Goal: Task Accomplishment & Management: Complete application form

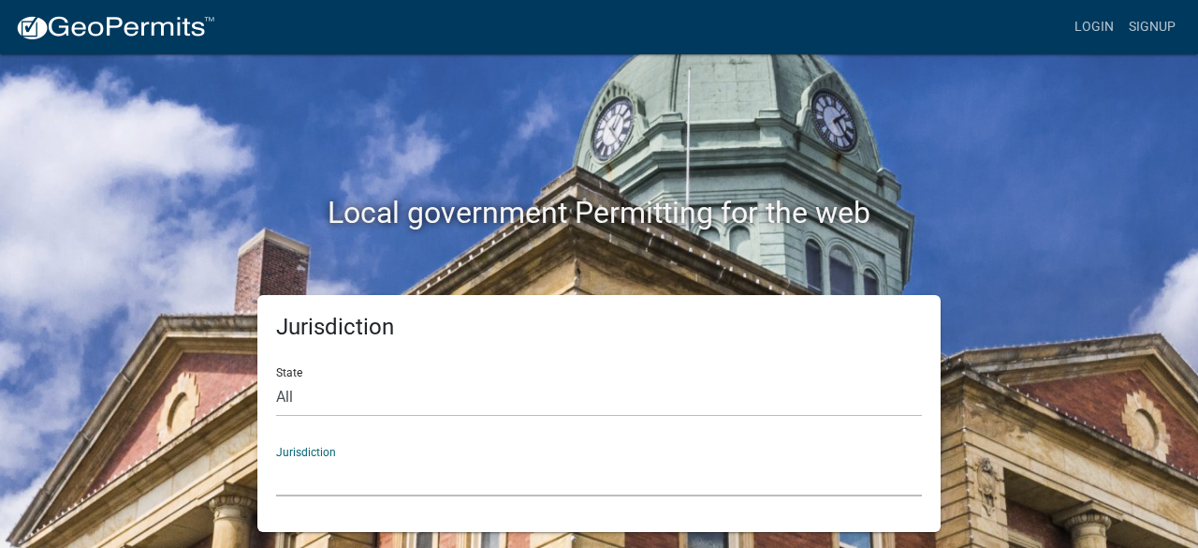
click at [313, 490] on select "[GEOGRAPHIC_DATA], [US_STATE] [GEOGRAPHIC_DATA], [US_STATE][PERSON_NAME][GEOGRA…" at bounding box center [599, 477] width 646 height 38
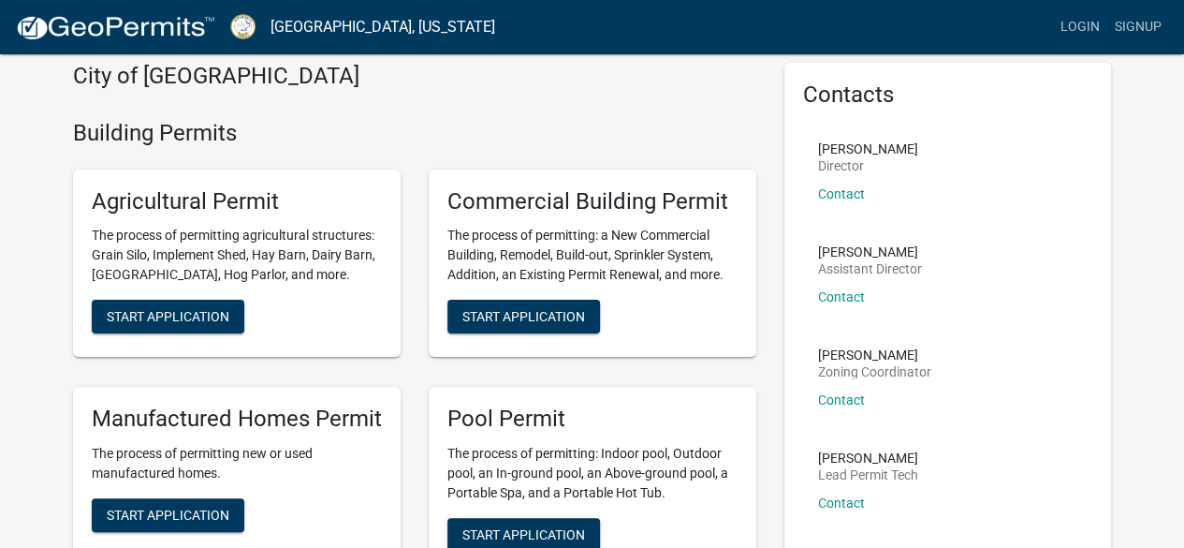
scroll to position [73, 0]
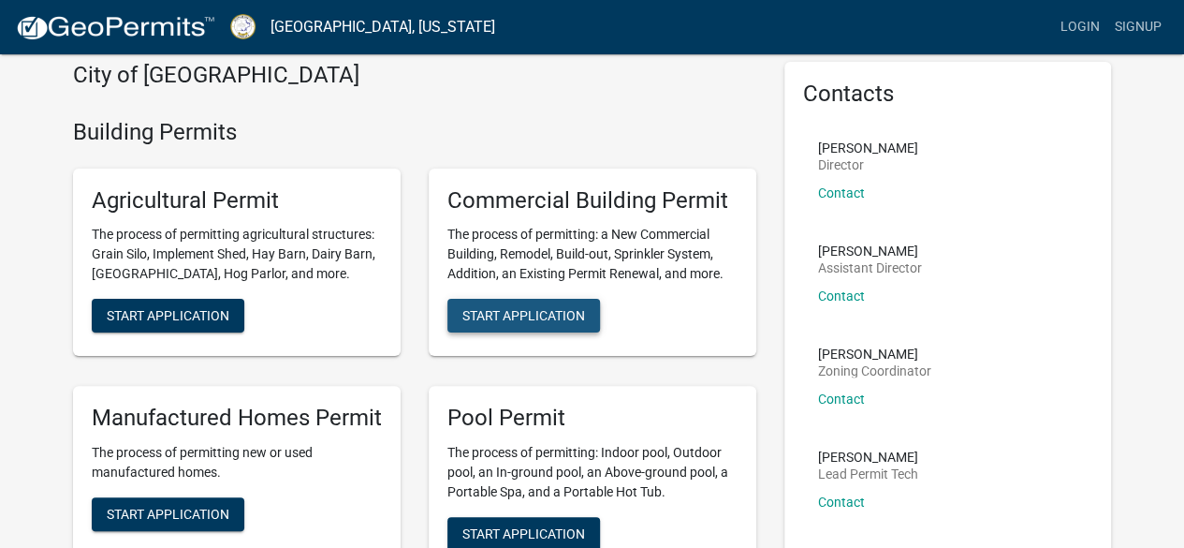
click at [494, 319] on span "Start Application" at bounding box center [523, 315] width 123 height 15
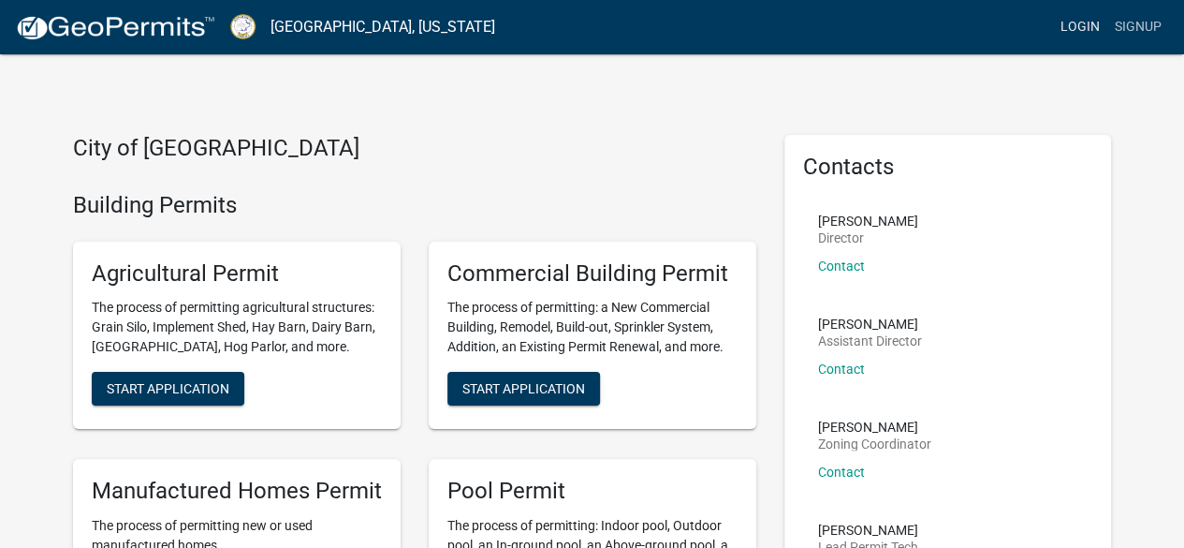
click at [1089, 25] on link "Login" at bounding box center [1080, 27] width 54 height 36
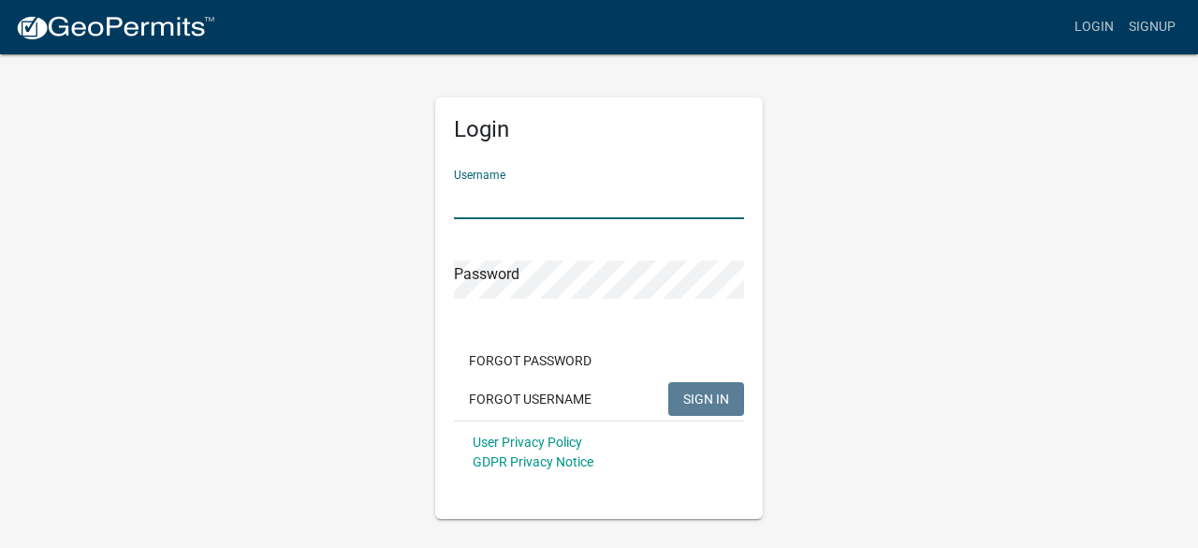
click at [509, 205] on input "Username" at bounding box center [599, 200] width 290 height 38
type input "bburgess"
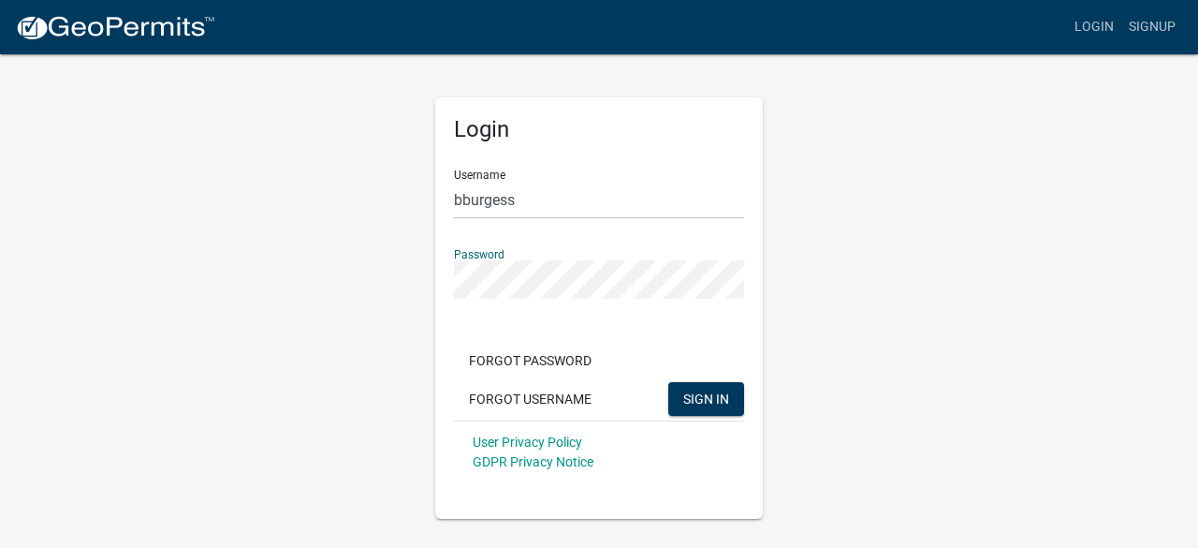
click at [668, 382] on button "SIGN IN" at bounding box center [706, 399] width 76 height 34
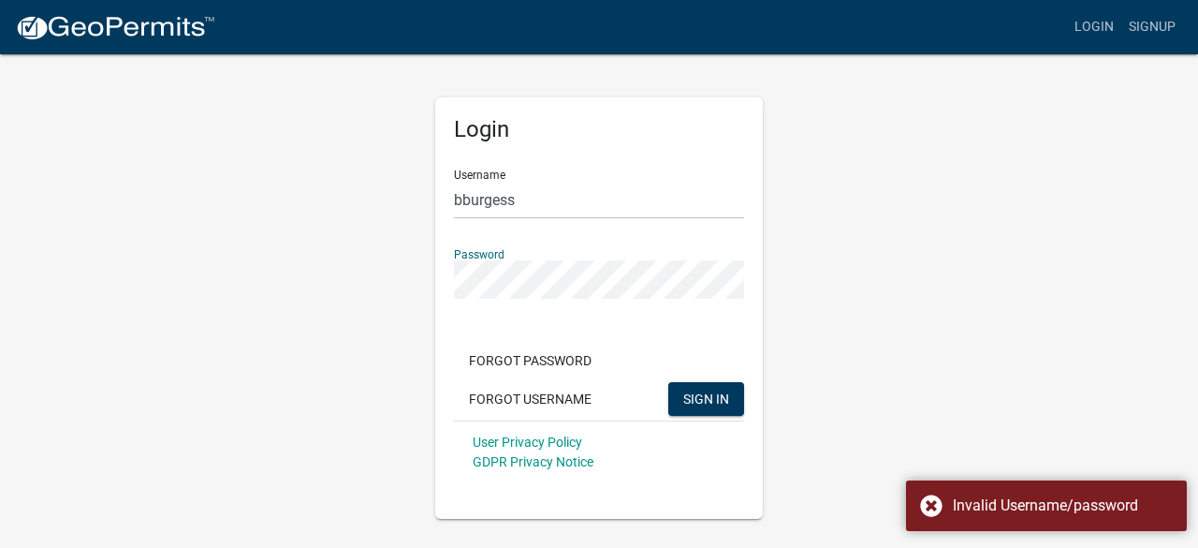
click at [300, 248] on div "Login Username bburgess Password Forgot Password Forgot Username SIGN IN User P…" at bounding box center [599, 285] width 1067 height 466
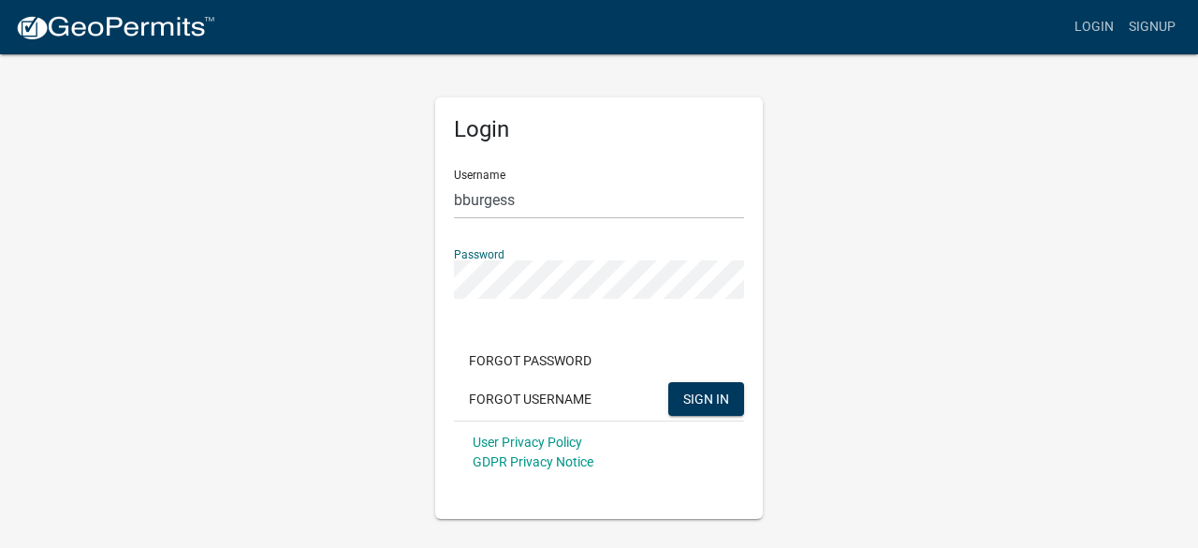
click at [668, 382] on button "SIGN IN" at bounding box center [706, 399] width 76 height 34
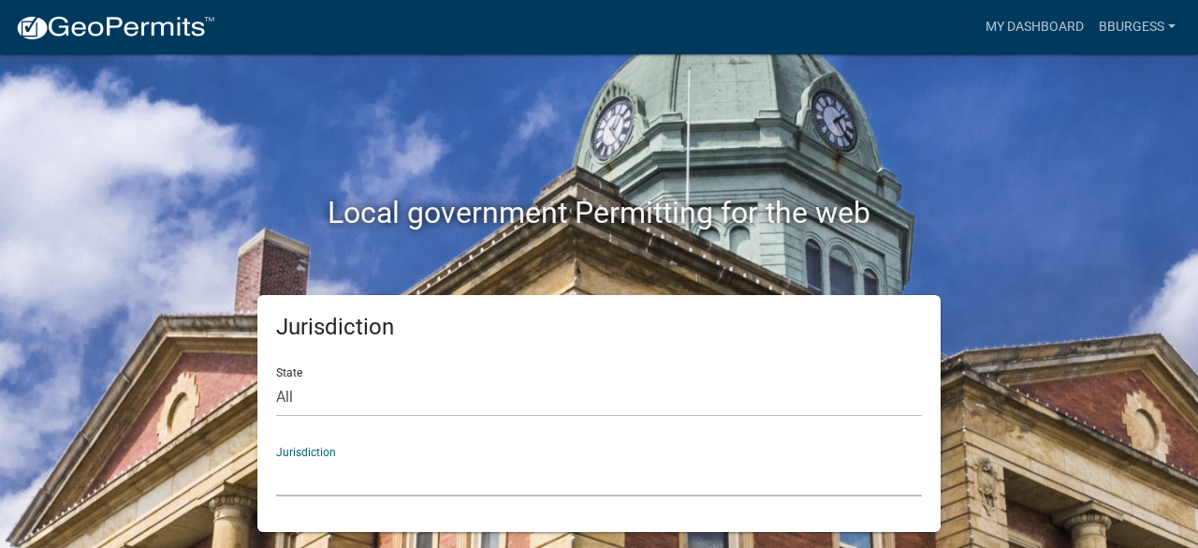
click at [302, 476] on select "[GEOGRAPHIC_DATA], [US_STATE] [GEOGRAPHIC_DATA], [US_STATE][PERSON_NAME][GEOGRA…" at bounding box center [599, 477] width 646 height 38
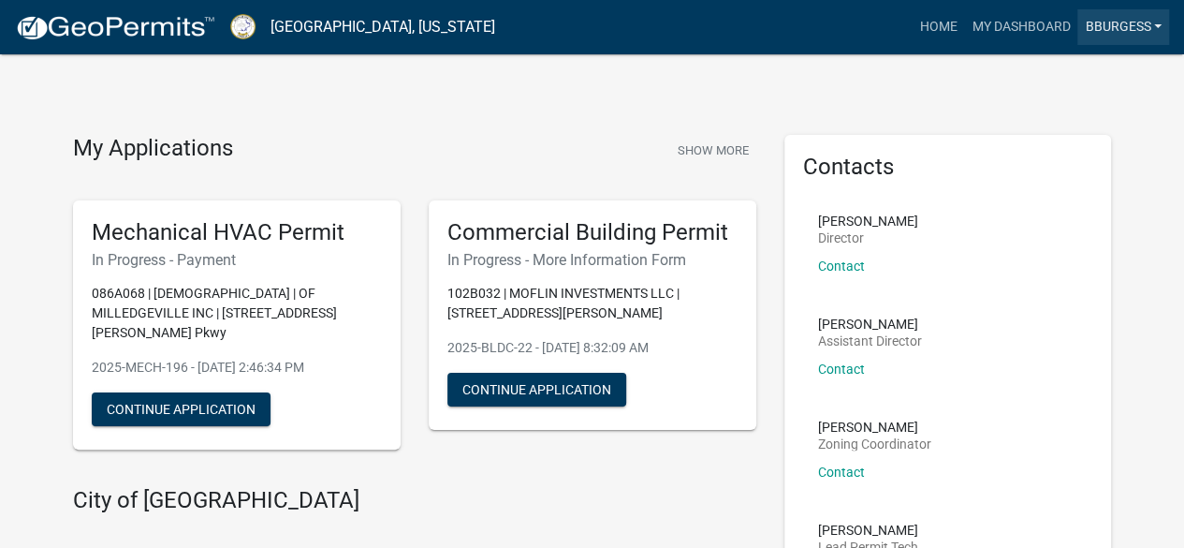
click at [1123, 23] on link "Bburgess" at bounding box center [1123, 27] width 92 height 36
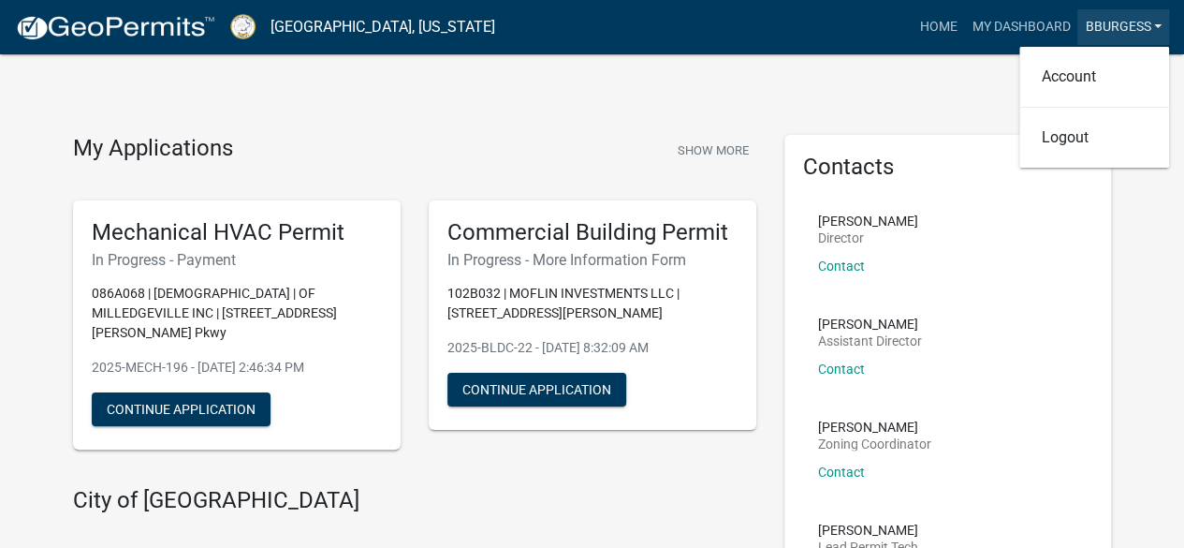
click at [1123, 23] on link "Bburgess" at bounding box center [1123, 27] width 92 height 36
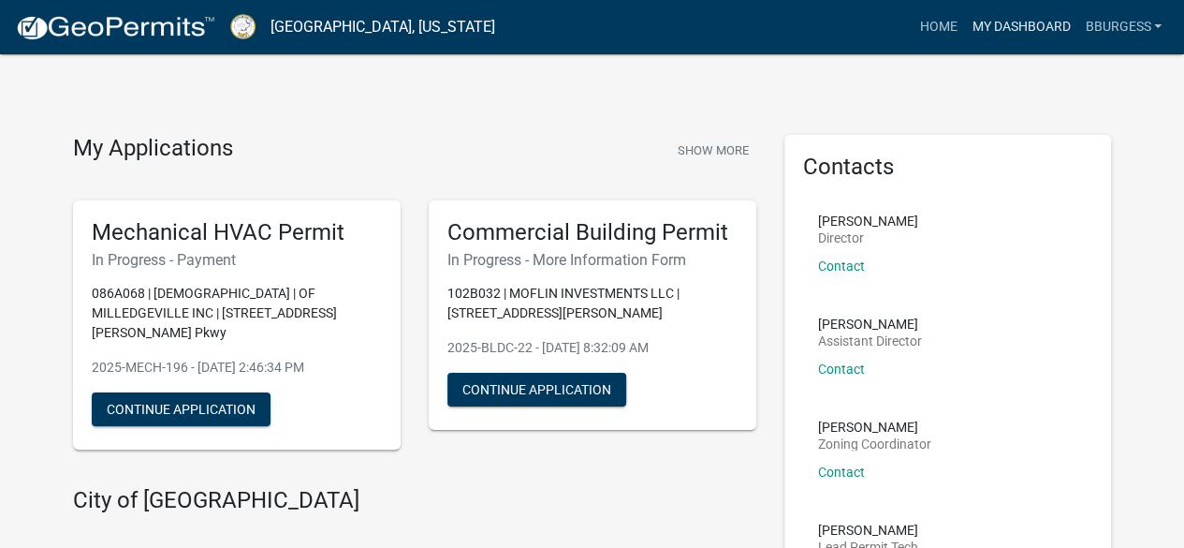
click at [1041, 27] on link "My Dashboard" at bounding box center [1020, 27] width 113 height 36
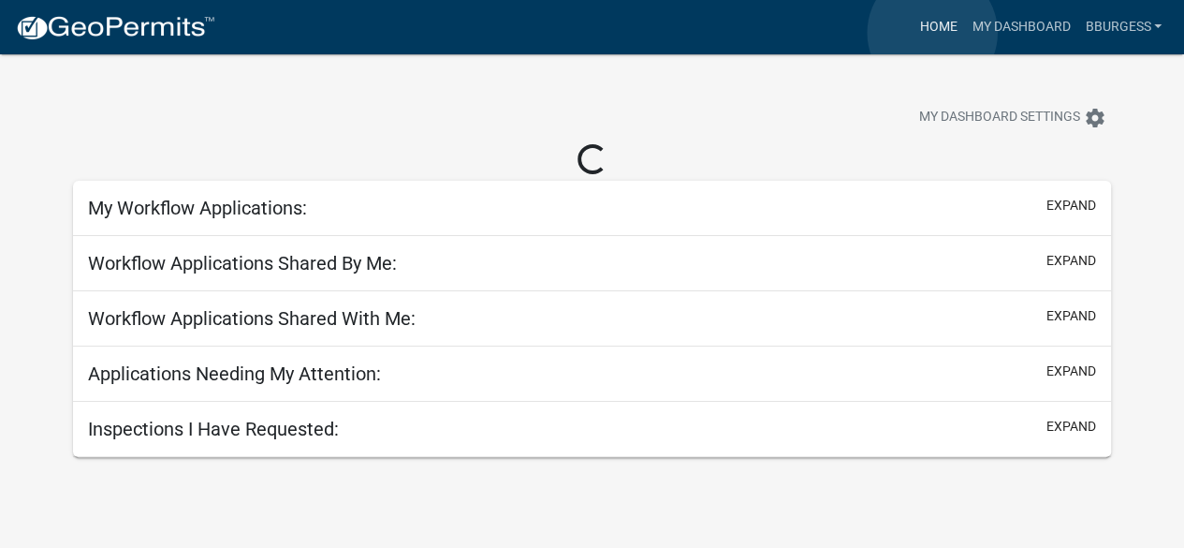
click at [932, 33] on link "Home" at bounding box center [938, 27] width 52 height 36
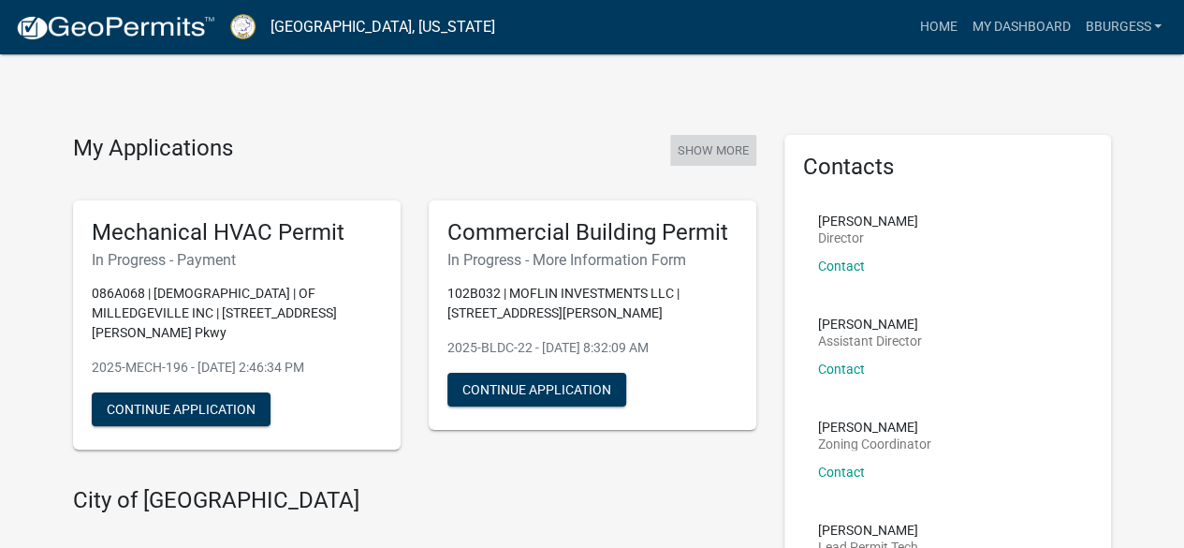
click at [721, 145] on button "Show More" at bounding box center [713, 150] width 86 height 31
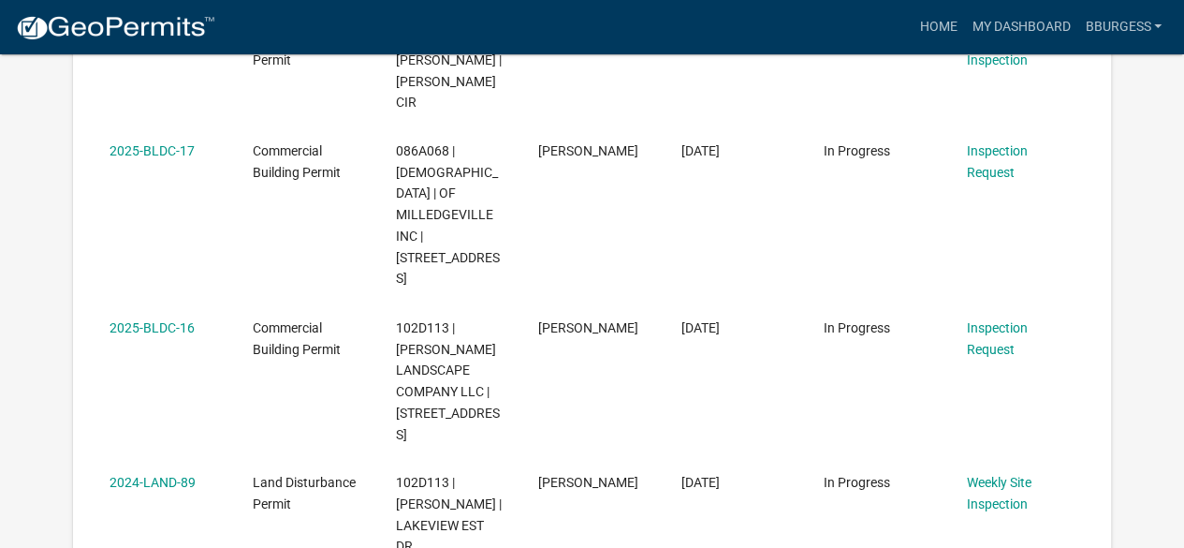
scroll to position [1474, 0]
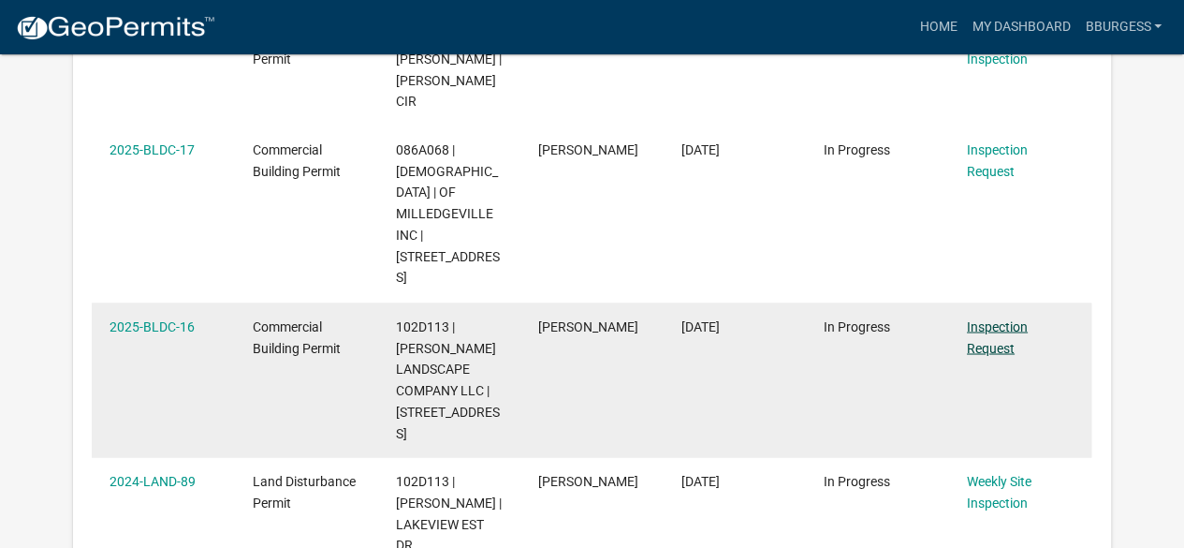
click at [974, 318] on link "Inspection Request" at bounding box center [997, 336] width 61 height 37
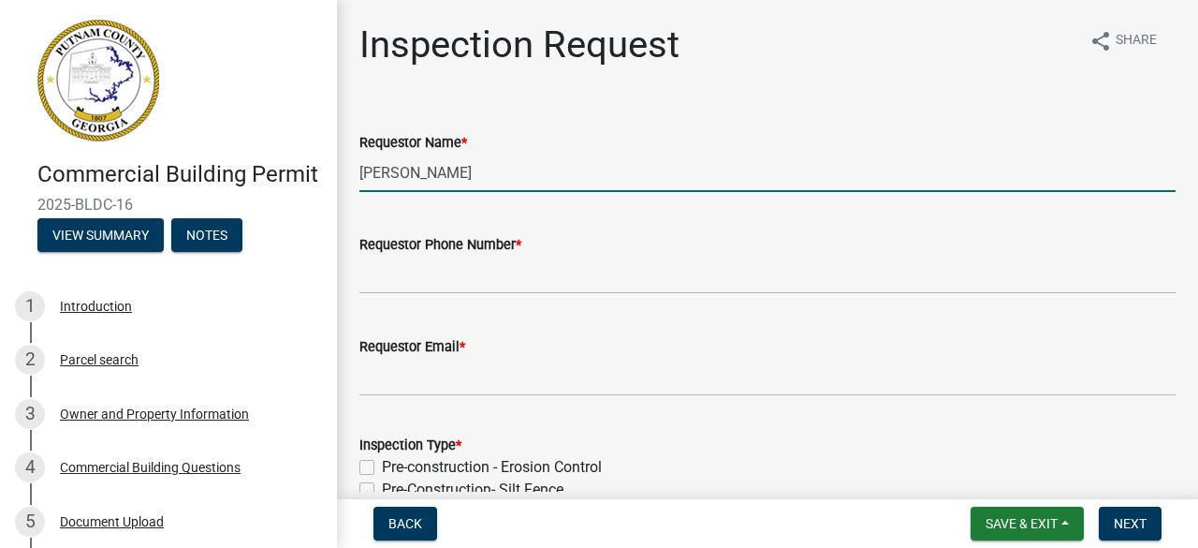
click at [464, 174] on input "[PERSON_NAME]" at bounding box center [767, 173] width 816 height 38
type input "[PERSON_NAME]"
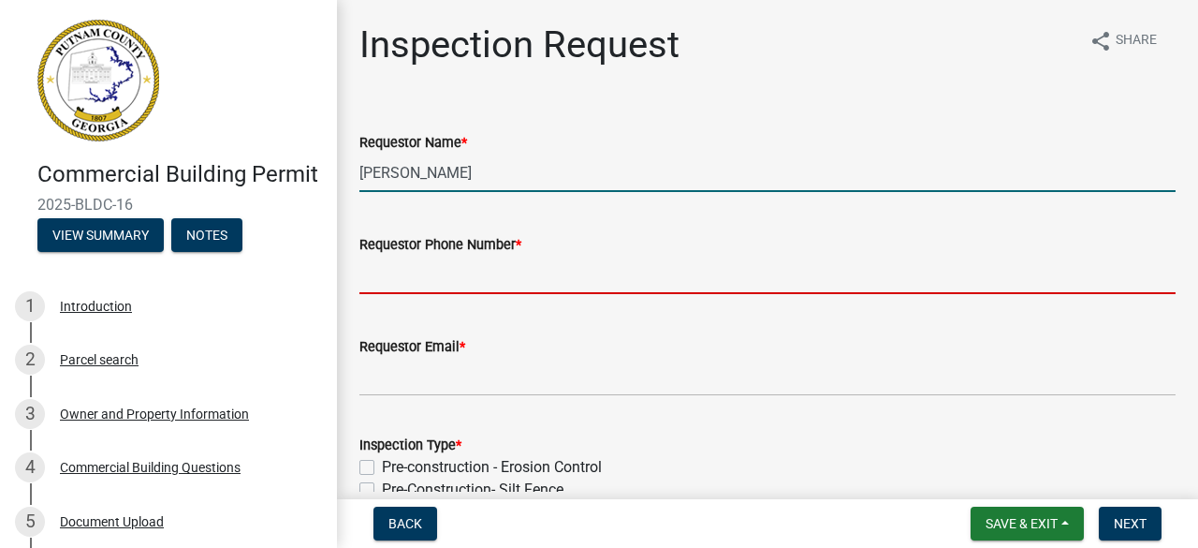
click at [408, 280] on input "Requestor Phone Number *" at bounding box center [767, 275] width 816 height 38
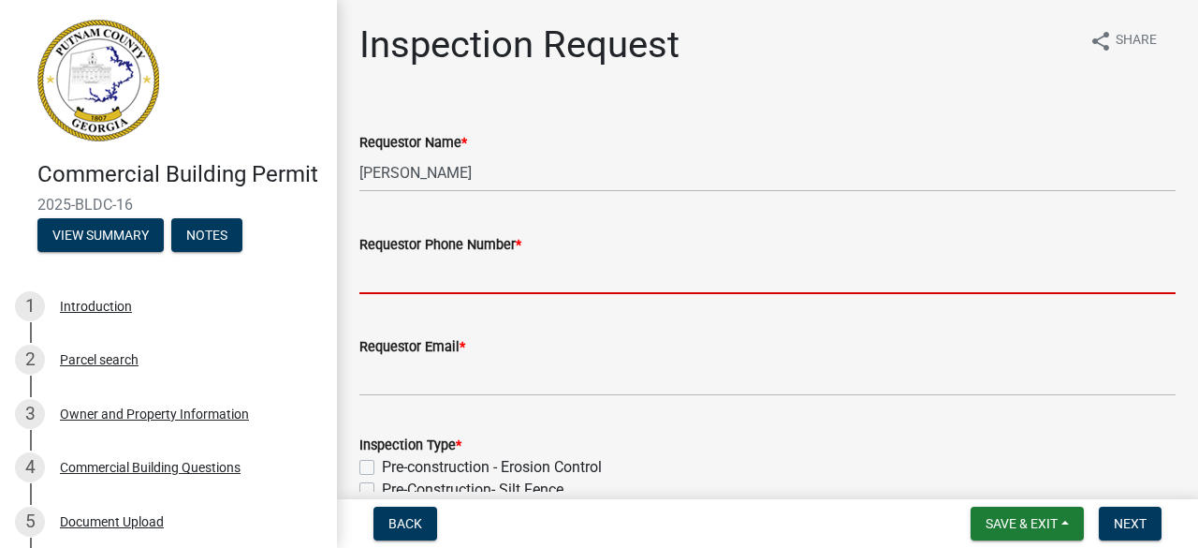
type input "4046948484"
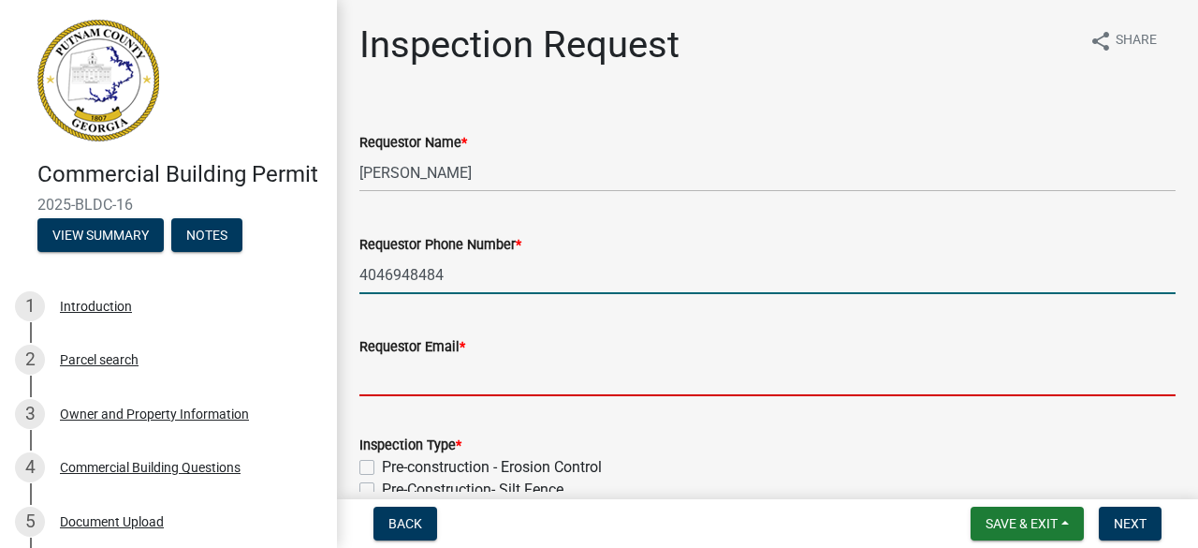
type input "[EMAIL_ADDRESS][DOMAIN_NAME]"
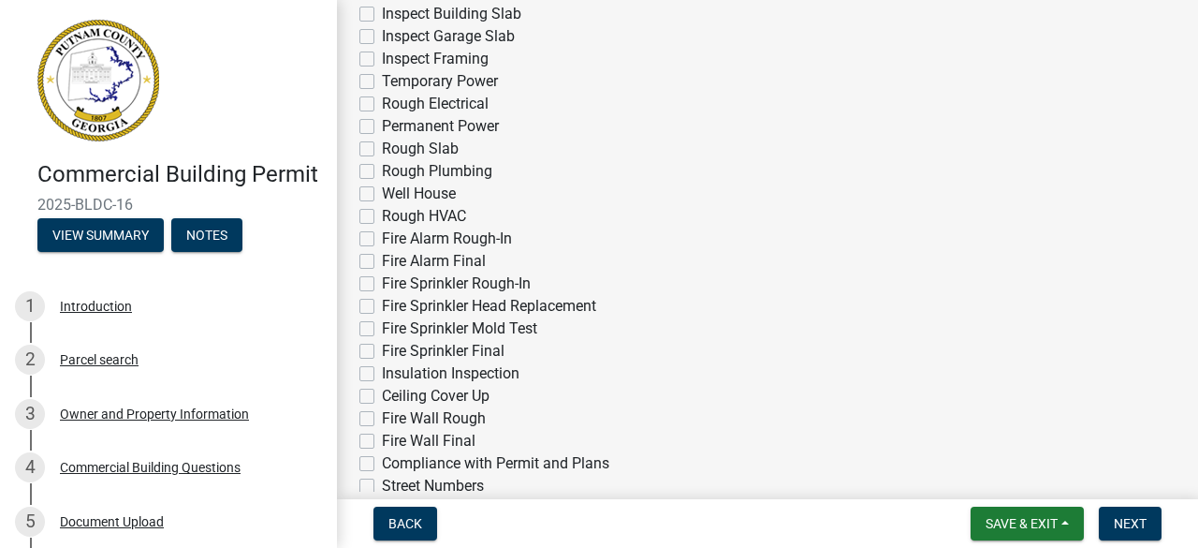
scroll to position [634, 0]
click at [382, 391] on label "Ceiling Cover Up" at bounding box center [436, 395] width 108 height 22
click at [382, 391] on input "Ceiling Cover Up" at bounding box center [388, 390] width 12 height 12
checkbox input "true"
checkbox input "false"
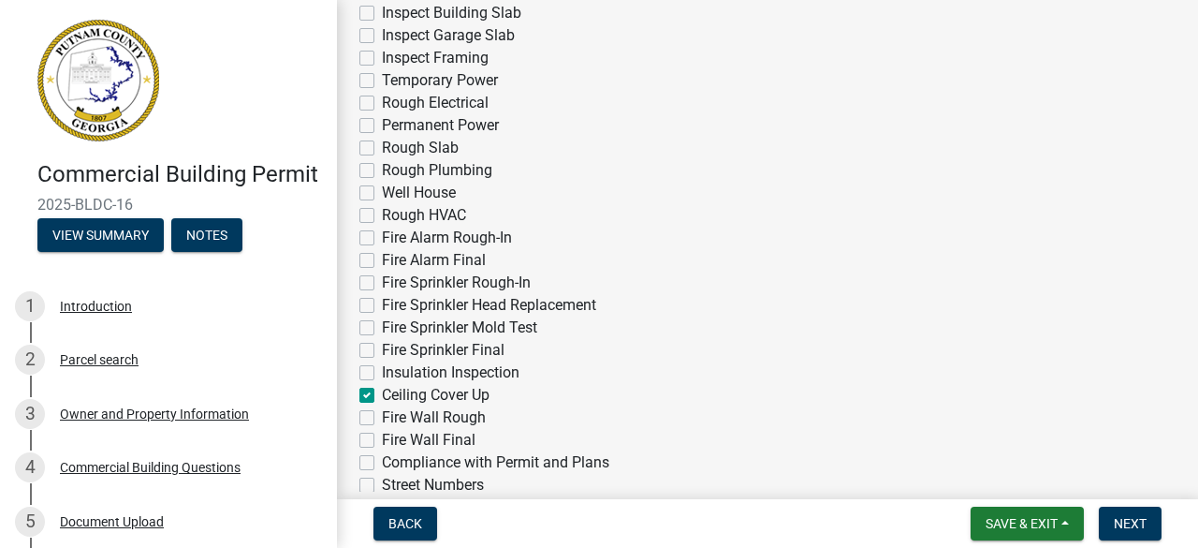
checkbox input "false"
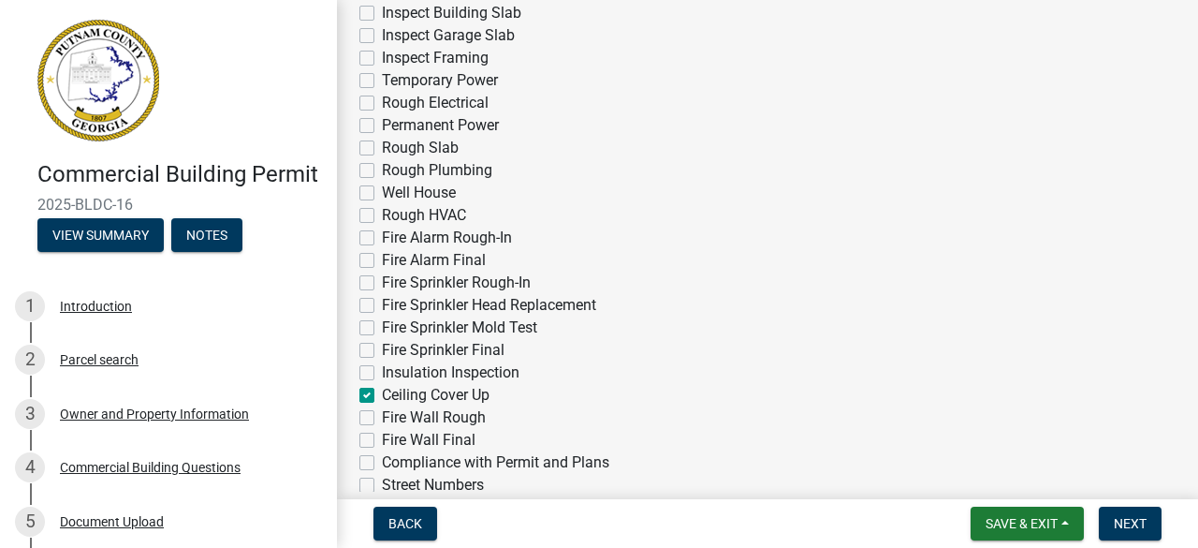
checkbox input "false"
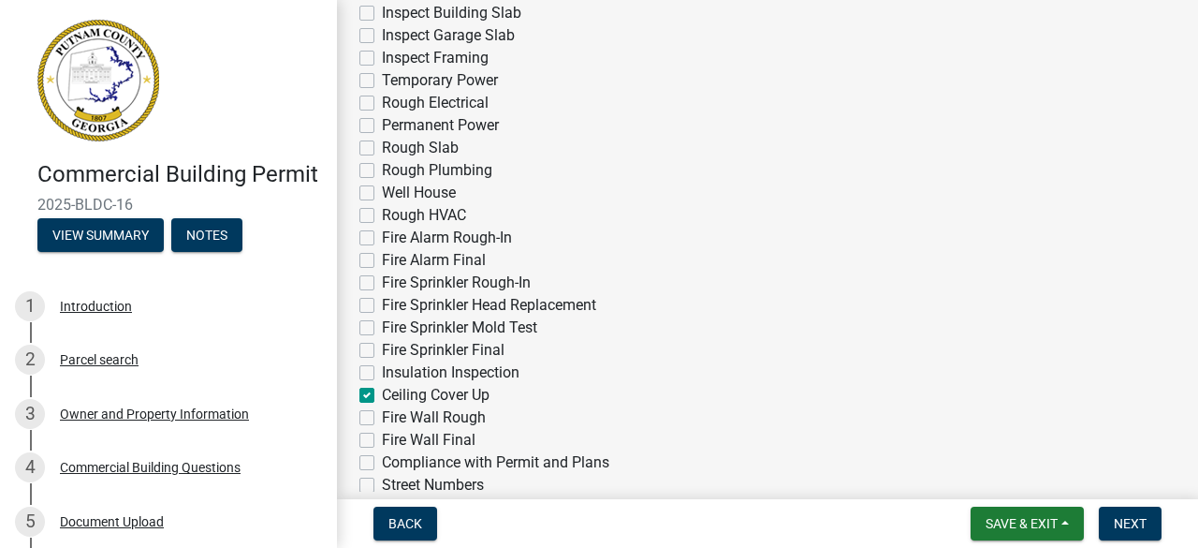
checkbox input "false"
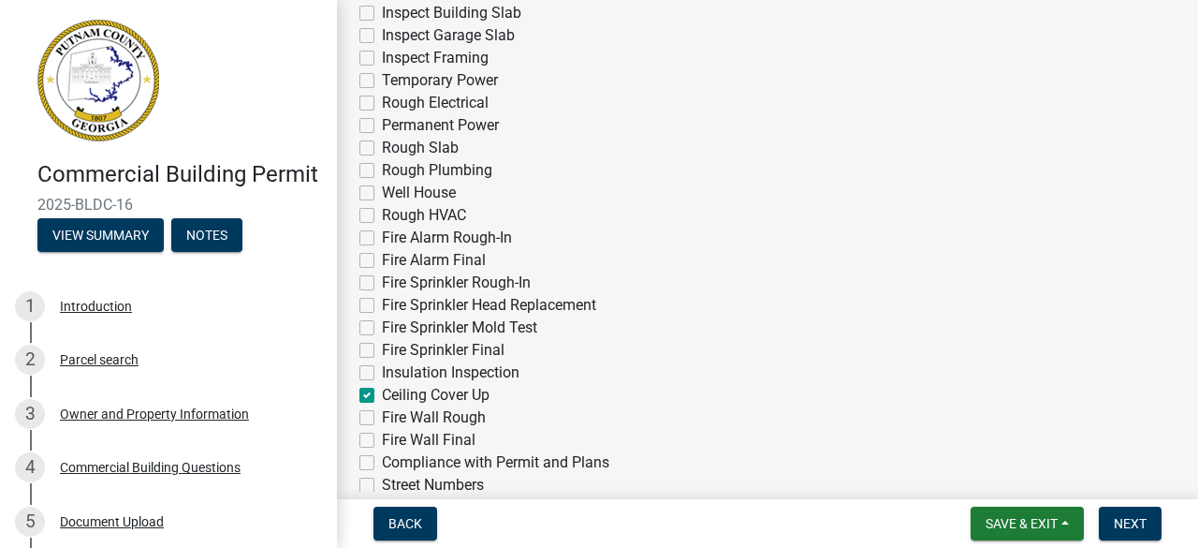
checkbox input "false"
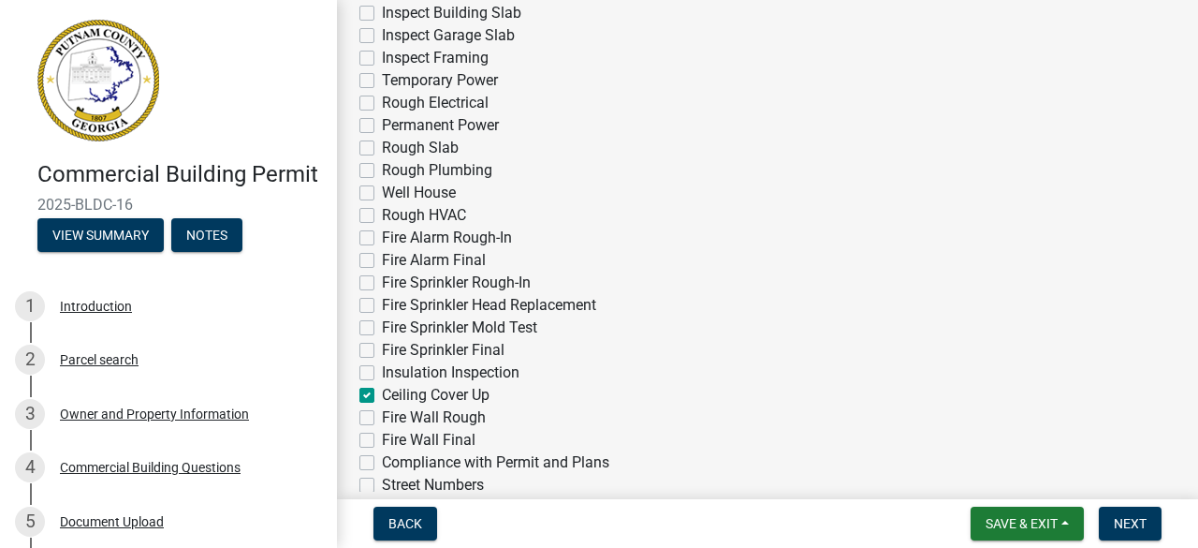
checkbox input "false"
checkbox input "true"
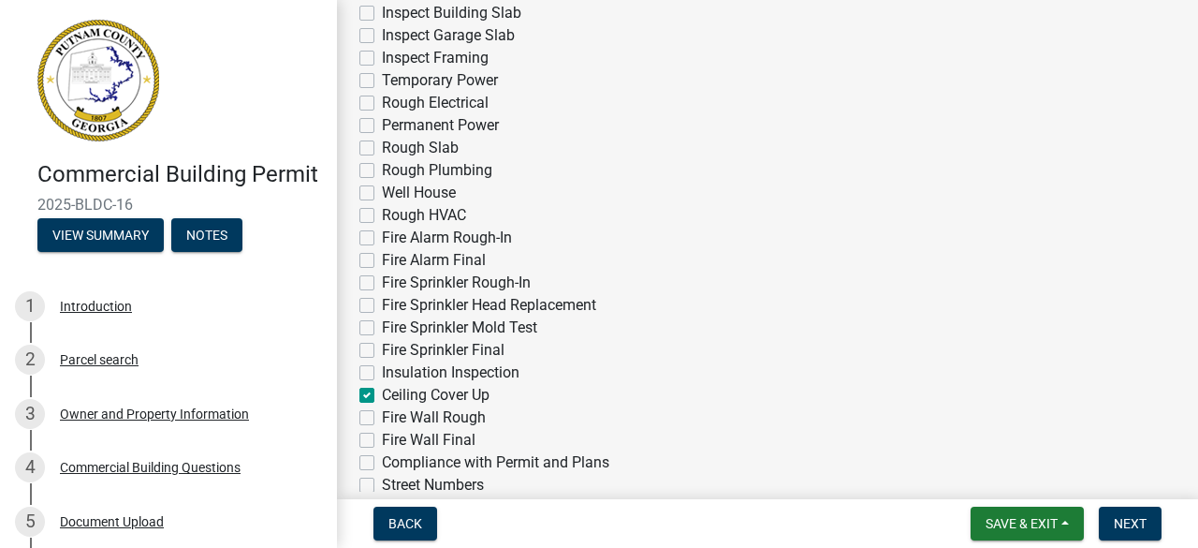
checkbox input "false"
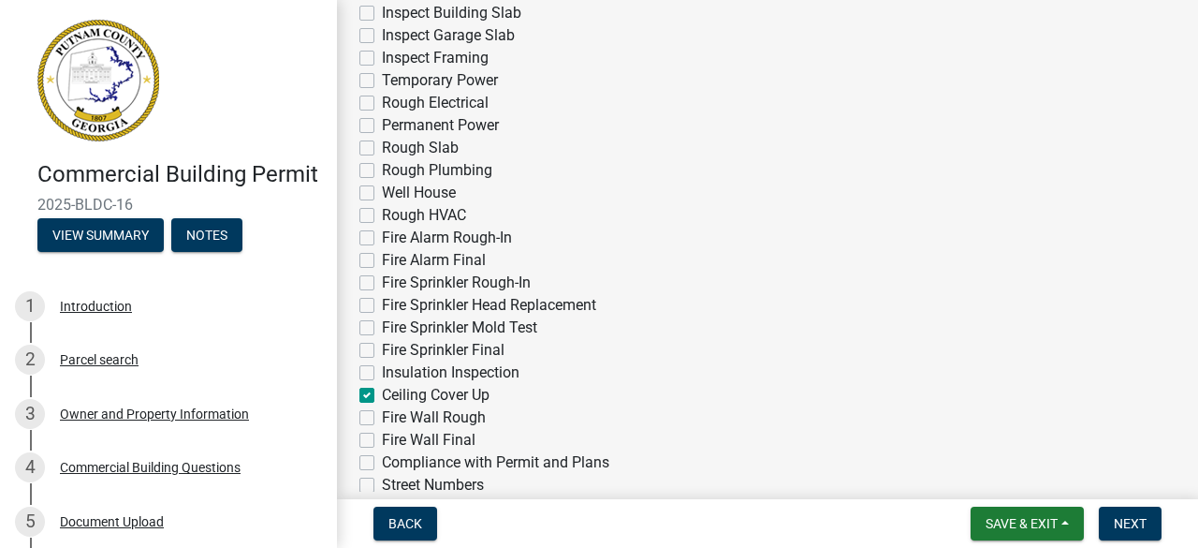
checkbox input "false"
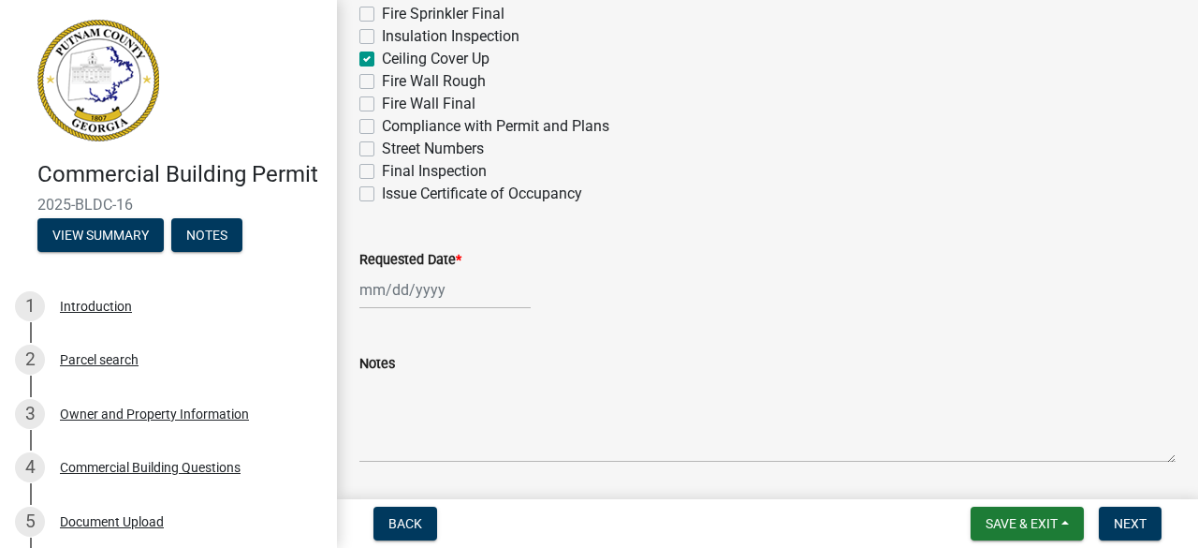
scroll to position [971, 0]
click at [401, 284] on div at bounding box center [444, 289] width 171 height 38
select select "8"
select select "2025"
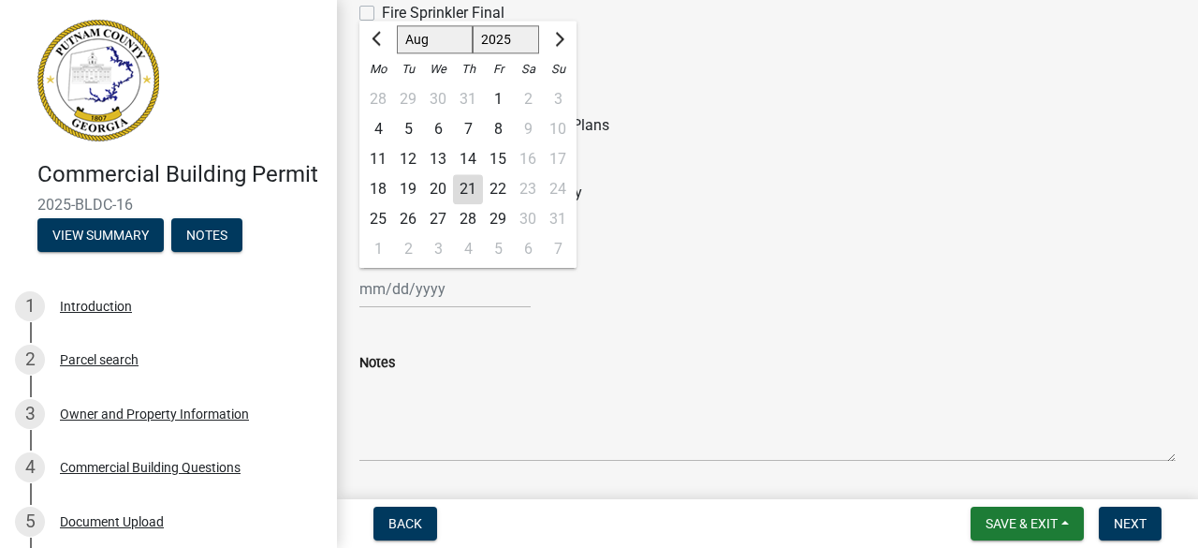
click at [504, 186] on div "22" at bounding box center [498, 189] width 30 height 30
type input "[DATE]"
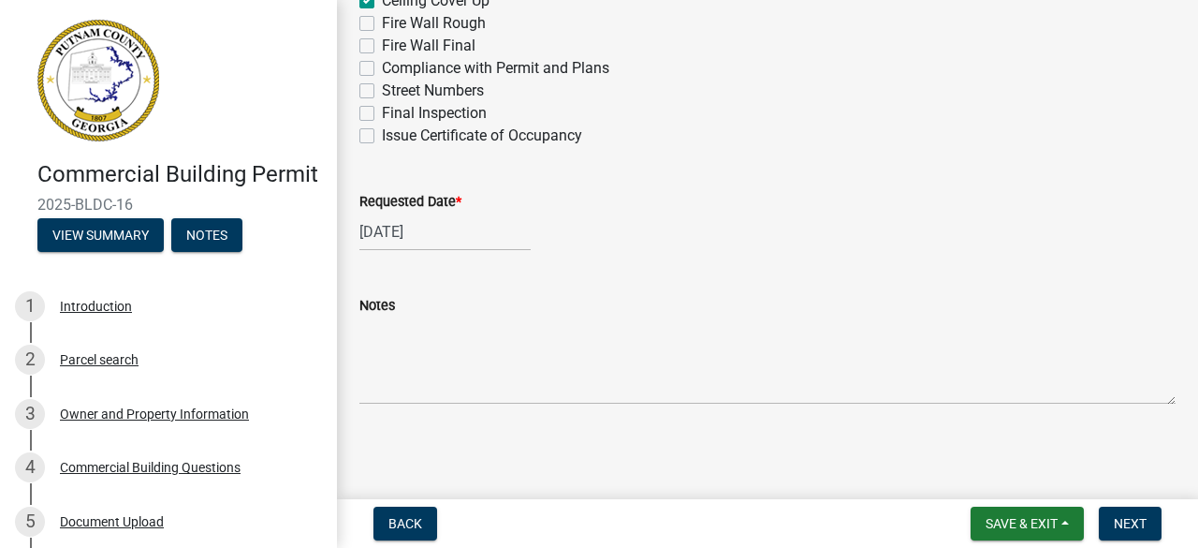
scroll to position [1026, 0]
click at [1118, 519] on span "Next" at bounding box center [1130, 523] width 33 height 15
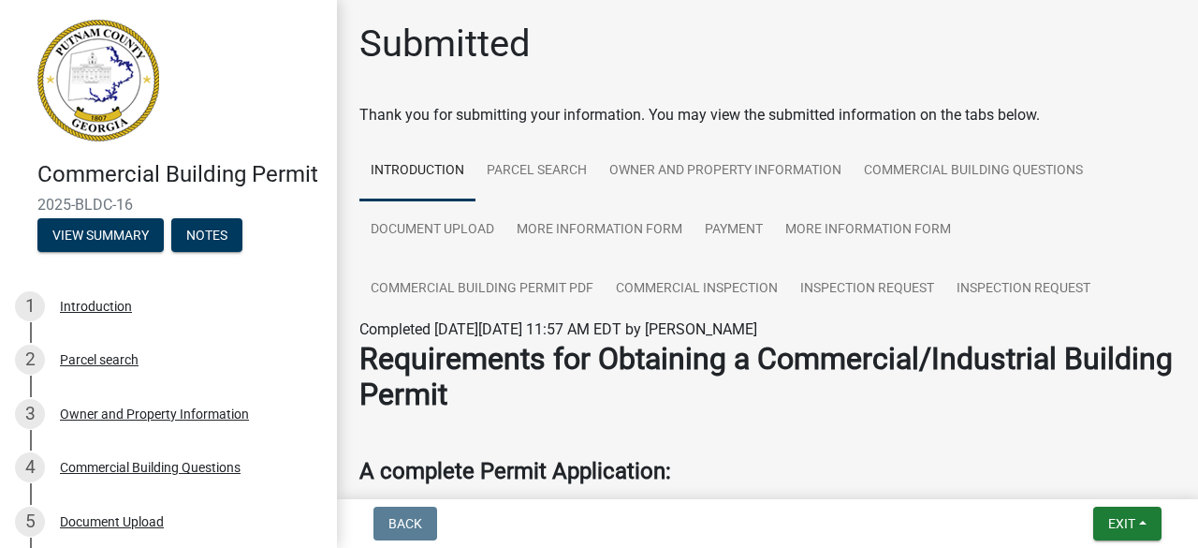
scroll to position [0, 0]
